Goal: Task Accomplishment & Management: Manage account settings

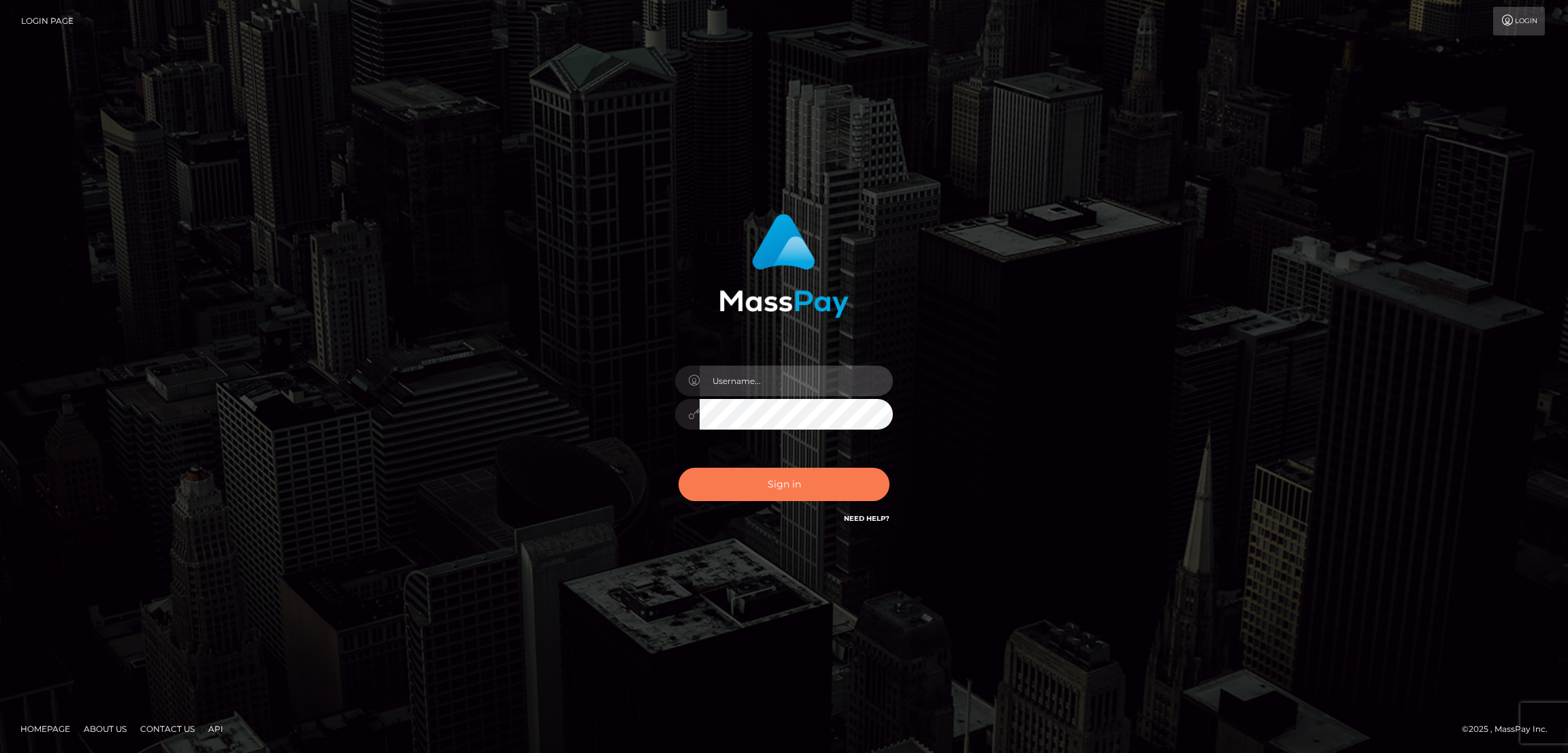
type input "by.es2"
click at [795, 491] on button "Sign in" at bounding box center [784, 484] width 211 height 33
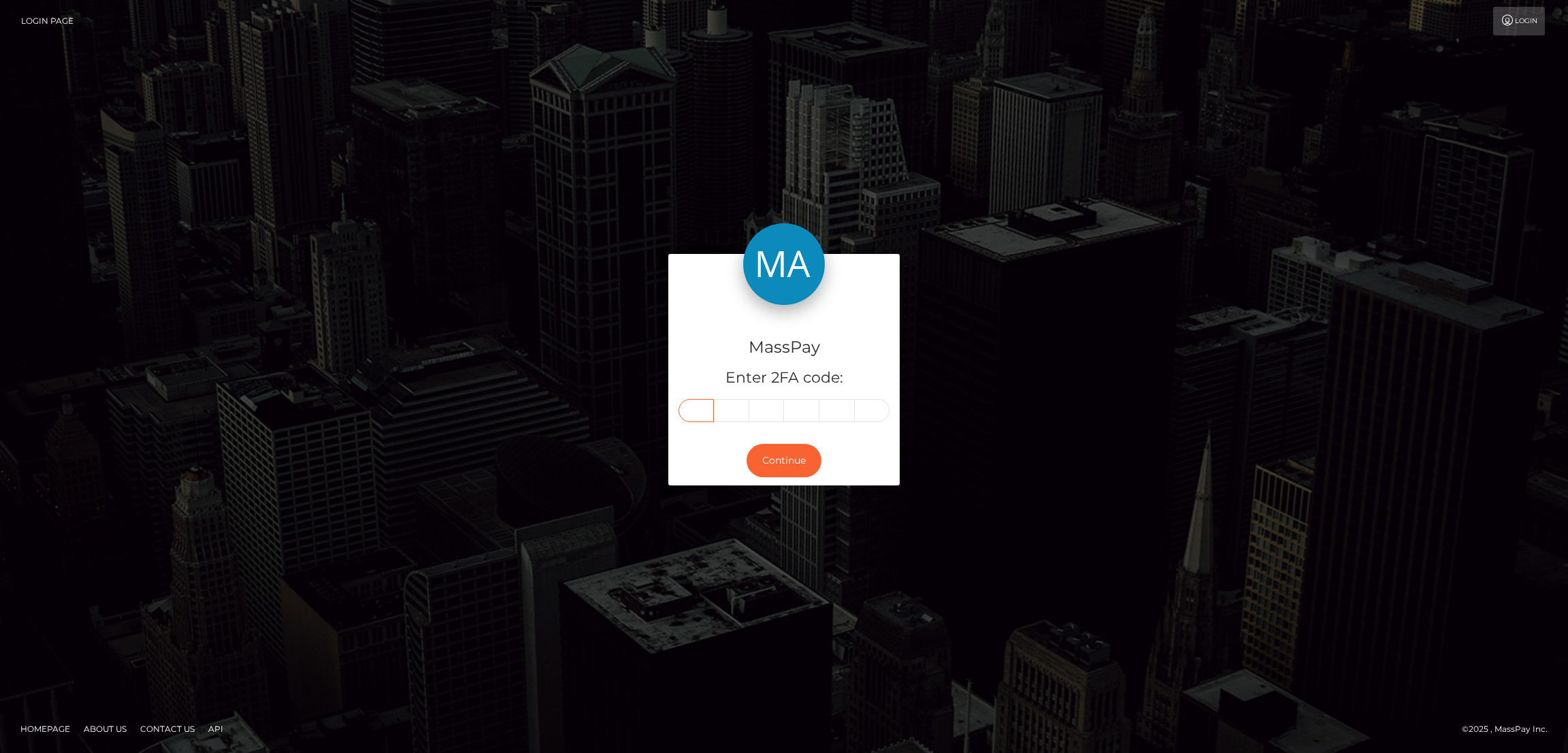
click at [704, 412] on input "text" at bounding box center [696, 410] width 36 height 23
paste input "3"
type input "3"
type input "6"
type input "4"
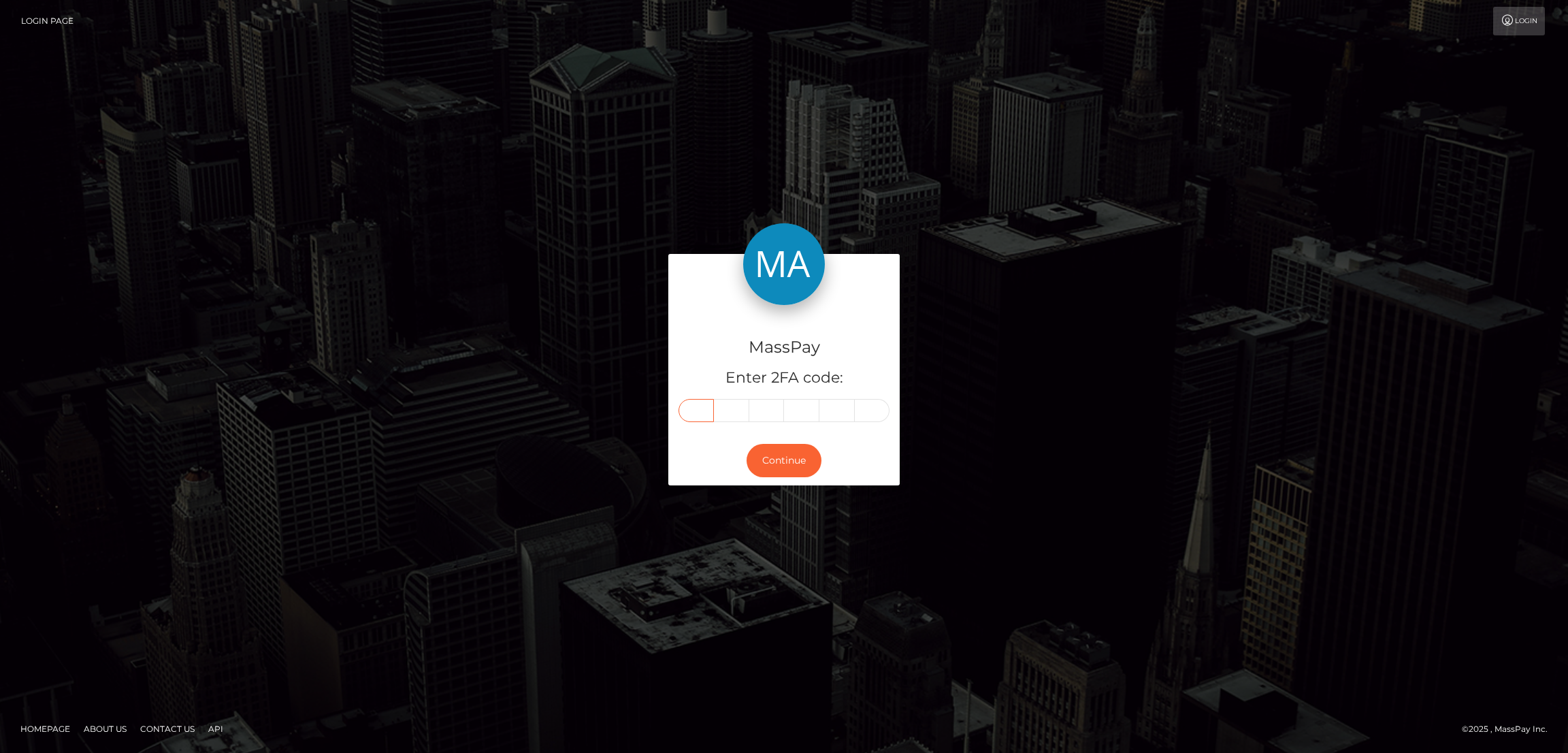
type input "3"
type input "6"
type input "5"
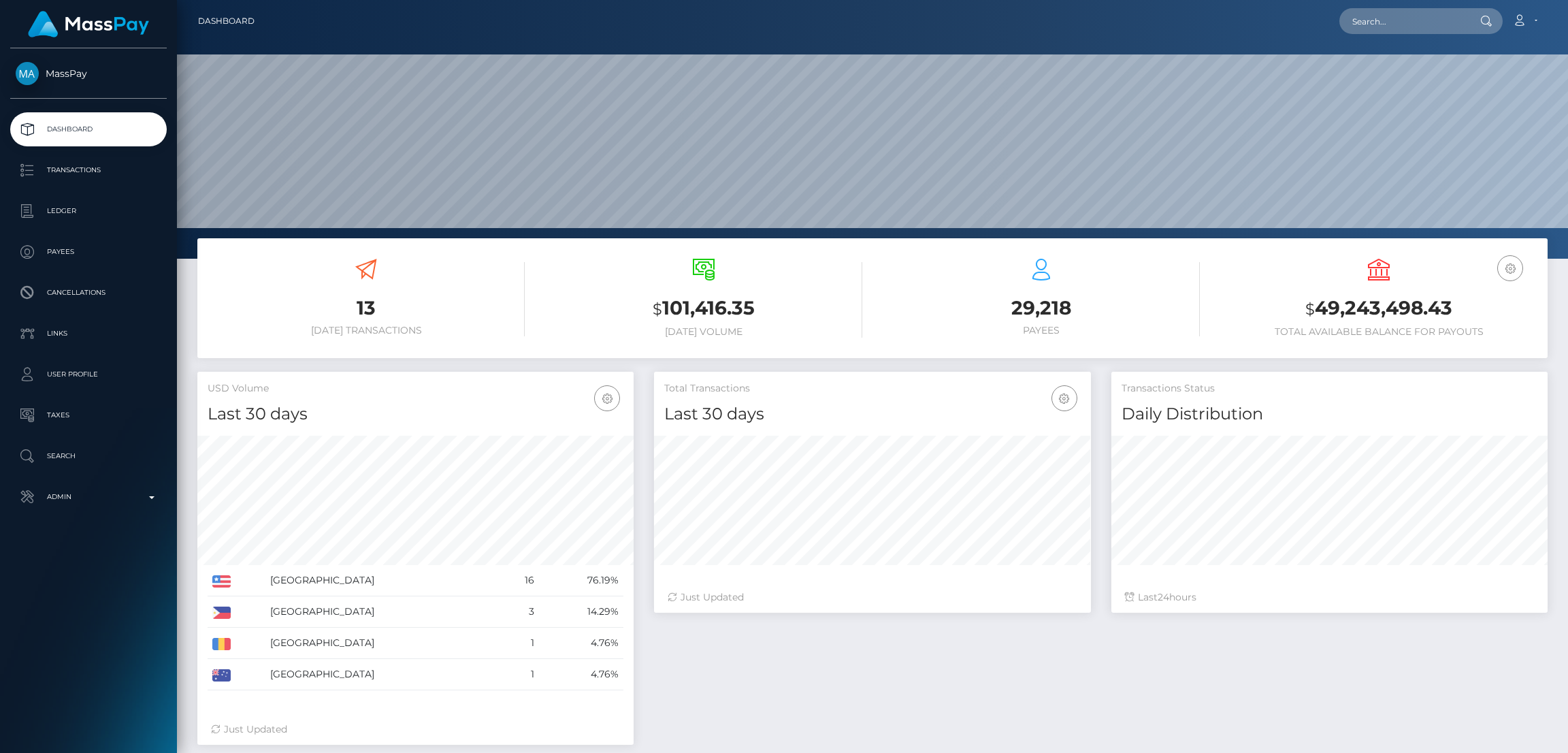
type input "364365"
click at [1402, 20] on input "text" at bounding box center [1404, 21] width 128 height 26
drag, startPoint x: 1399, startPoint y: 22, endPoint x: 1282, endPoint y: 15, distance: 117.2
click at [1283, 15] on div "Loading... Loading... Account Edit Profile Logout" at bounding box center [906, 21] width 1282 height 29
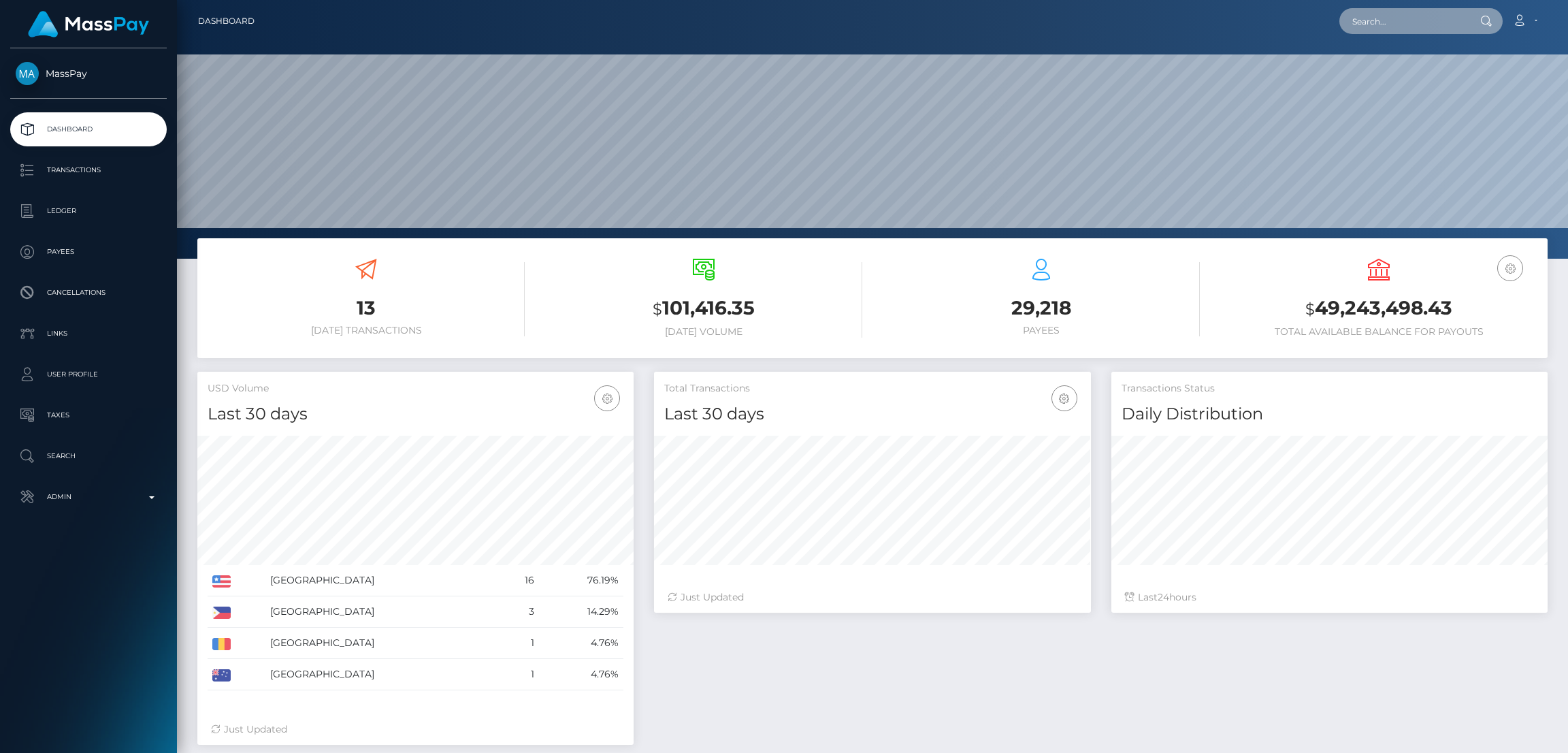
click at [1358, 20] on input "text" at bounding box center [1404, 21] width 128 height 26
paste input "wileshaw02@gmail.com"
type input "wileshaw02@gmail.com"
click at [1395, 70] on link "WILESHA JANIE WALKER" at bounding box center [1394, 70] width 109 height 25
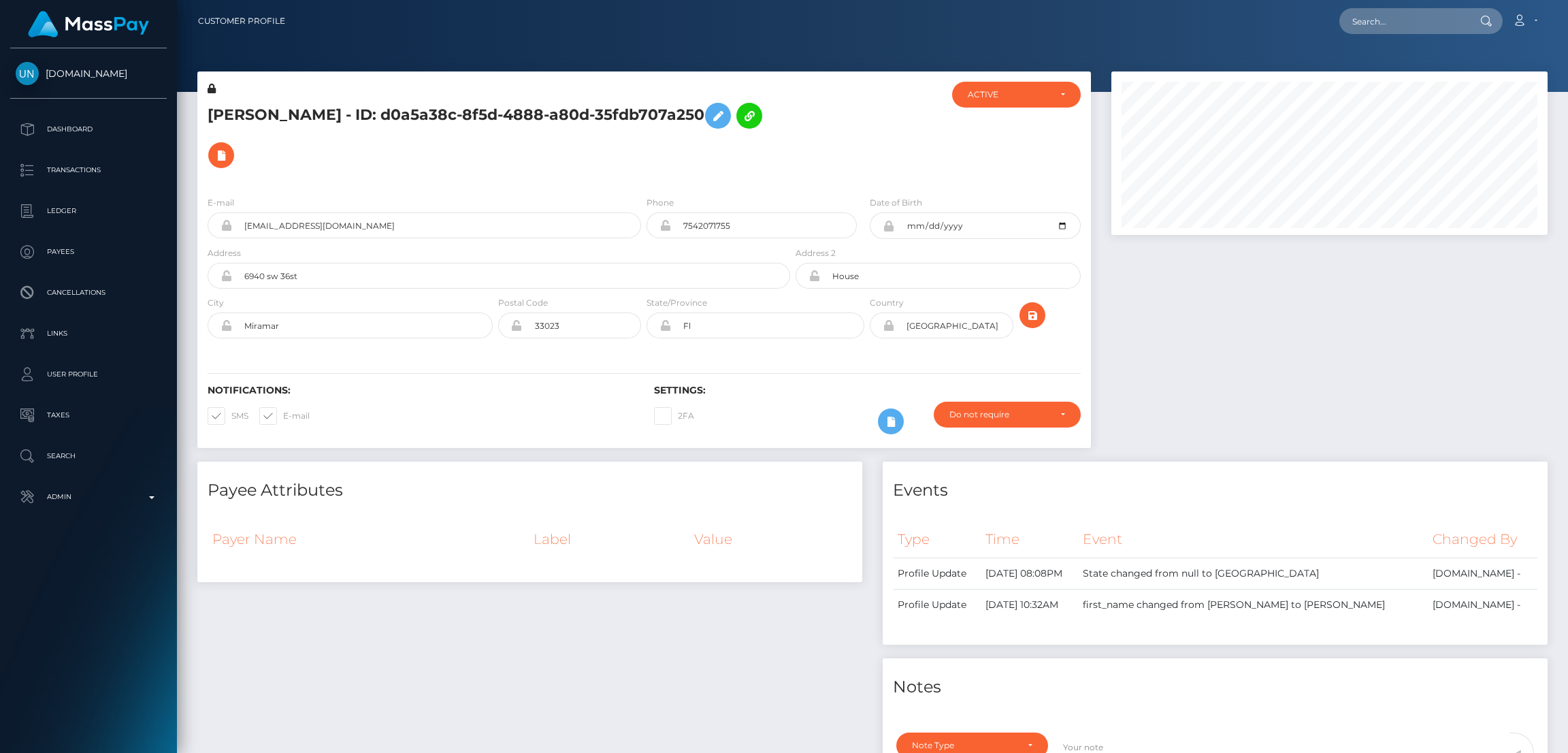
scroll to position [163, 436]
click at [710, 125] on icon at bounding box center [717, 116] width 16 height 17
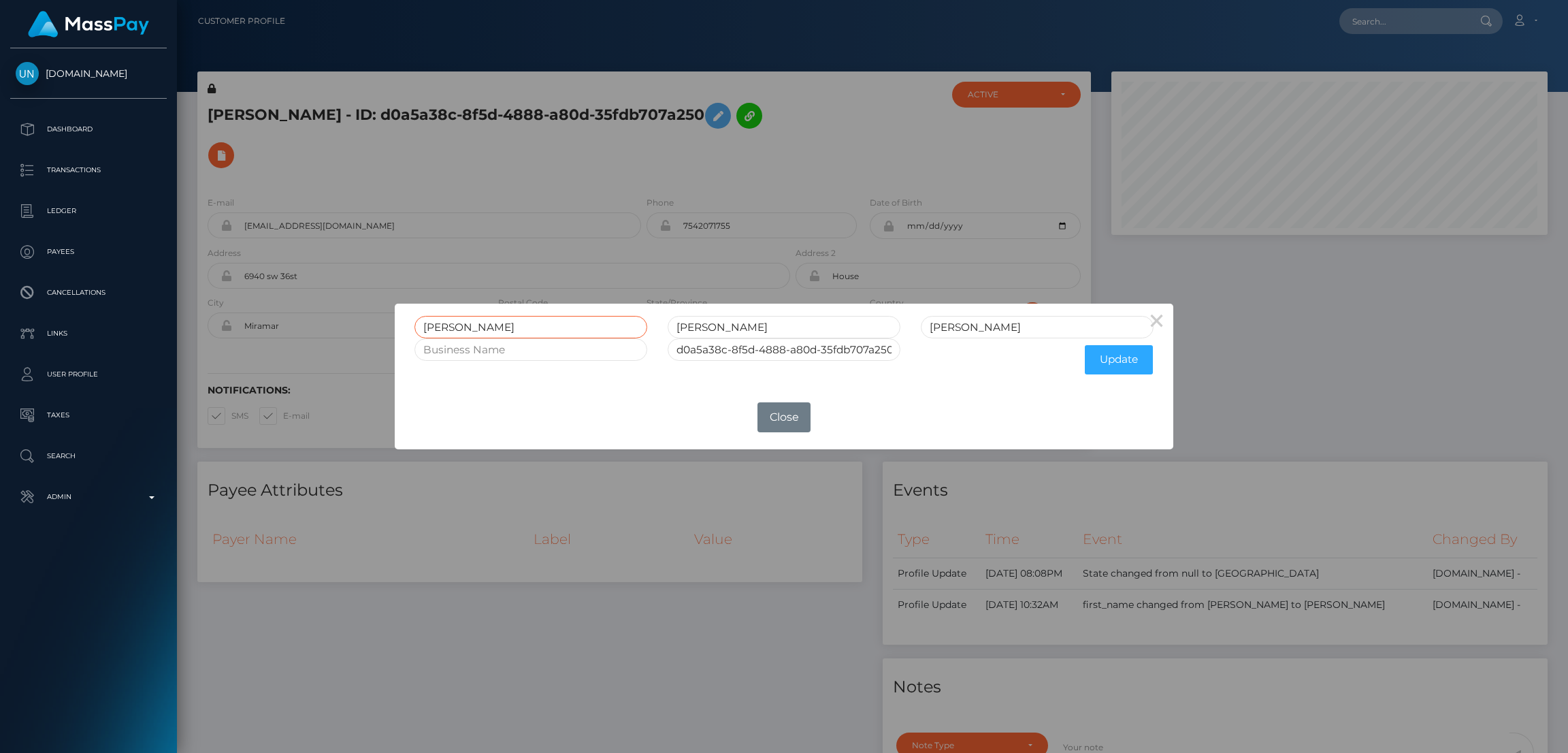
click at [440, 324] on input "[PERSON_NAME]" at bounding box center [531, 327] width 233 height 22
